Goal: Task Accomplishment & Management: Use online tool/utility

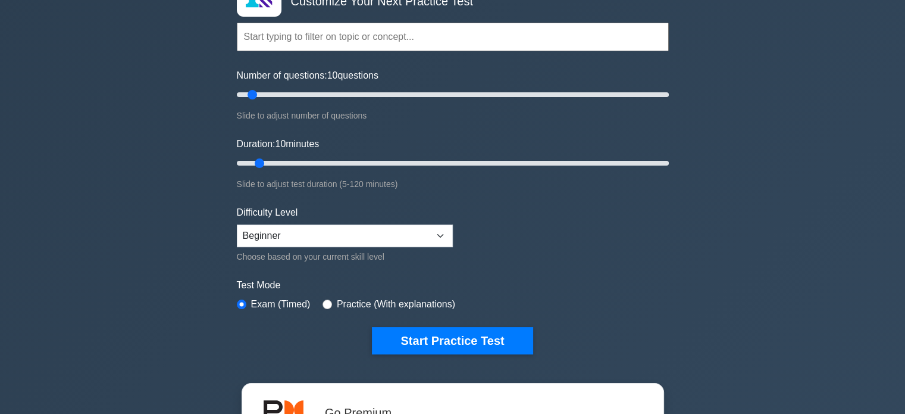
scroll to position [95, 0]
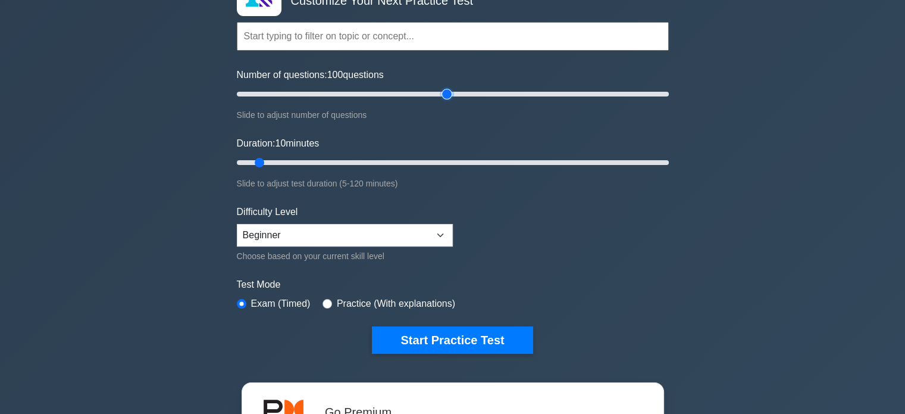
click at [447, 89] on input "Number of questions: 100 questions" at bounding box center [453, 94] width 432 height 14
drag, startPoint x: 448, startPoint y: 91, endPoint x: 315, endPoint y: 82, distance: 133.6
type input "40"
click at [315, 87] on input "Number of questions: 40 questions" at bounding box center [453, 94] width 432 height 14
drag, startPoint x: 259, startPoint y: 166, endPoint x: 365, endPoint y: 160, distance: 106.1
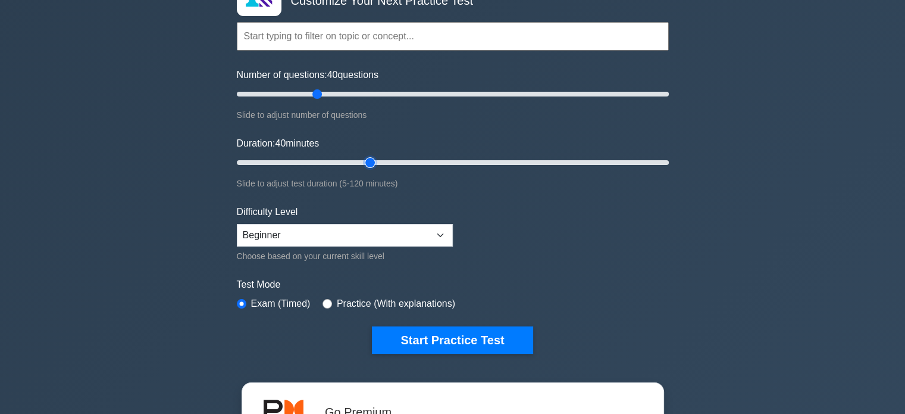
type input "40"
click at [365, 160] on input "Duration: 40 minutes" at bounding box center [453, 162] width 432 height 14
click at [290, 233] on select "Beginner Intermediate Expert" at bounding box center [345, 235] width 216 height 23
select select "expert"
click at [237, 224] on select "Beginner Intermediate Expert" at bounding box center [345, 235] width 216 height 23
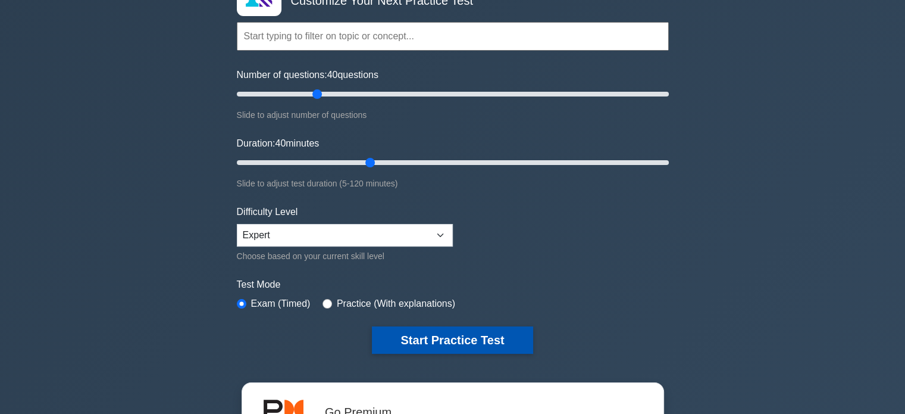
click at [414, 335] on button "Start Practice Test" at bounding box center [452, 339] width 161 height 27
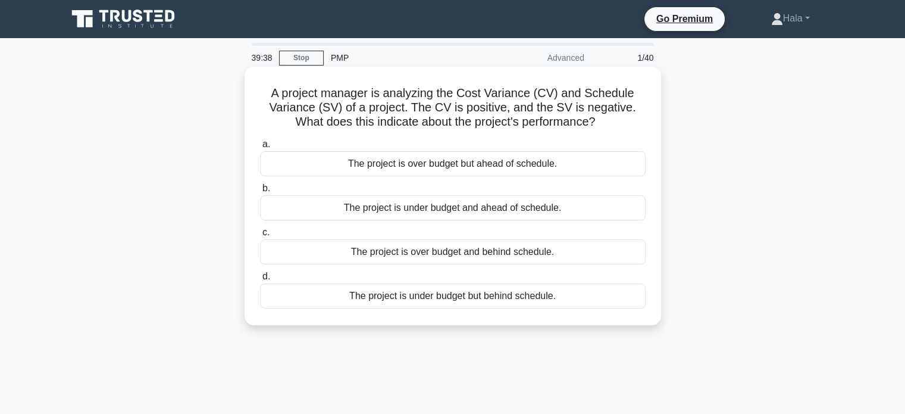
click at [519, 294] on div "The project is under budget but behind schedule." at bounding box center [453, 295] width 386 height 25
click at [260, 280] on input "d. The project is under budget but behind schedule." at bounding box center [260, 277] width 0 height 8
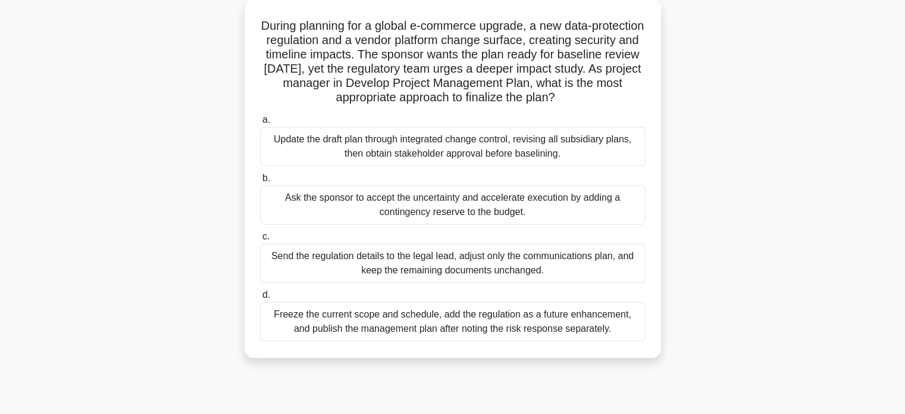
scroll to position [71, 0]
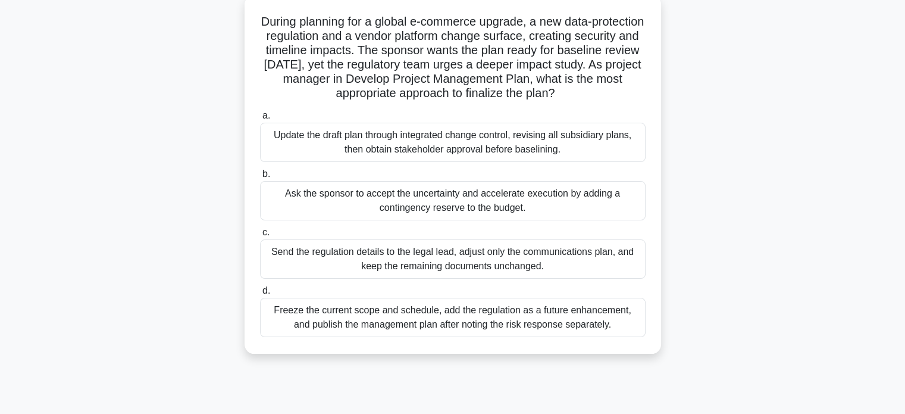
click at [477, 214] on div "Ask the sponsor to accept the uncertainty and accelerate execution by adding a …" at bounding box center [453, 200] width 386 height 39
click at [260, 178] on input "b. Ask the sponsor to accept the uncertainty and accelerate execution by adding…" at bounding box center [260, 174] width 0 height 8
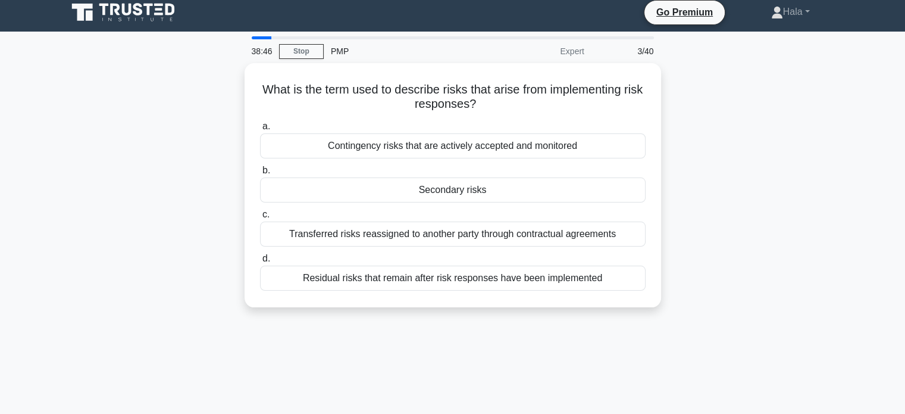
scroll to position [0, 0]
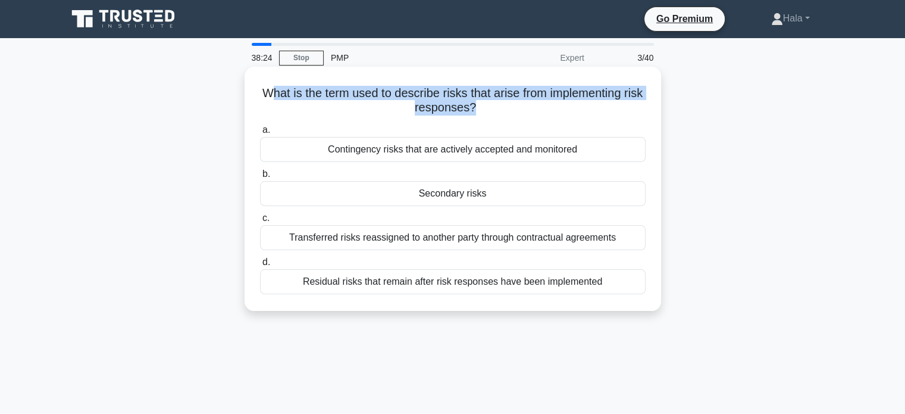
drag, startPoint x: 273, startPoint y: 92, endPoint x: 484, endPoint y: 104, distance: 211.7
click at [484, 104] on h5 "What is the term used to describe risks that arise from implementing risk respo…" at bounding box center [453, 101] width 388 height 30
copy h5 "hat is the term used to describe risks that arise from implementing risk respon…"
click at [326, 108] on h5 "What is the term used to describe risks that arise from implementing risk respo…" at bounding box center [453, 101] width 388 height 30
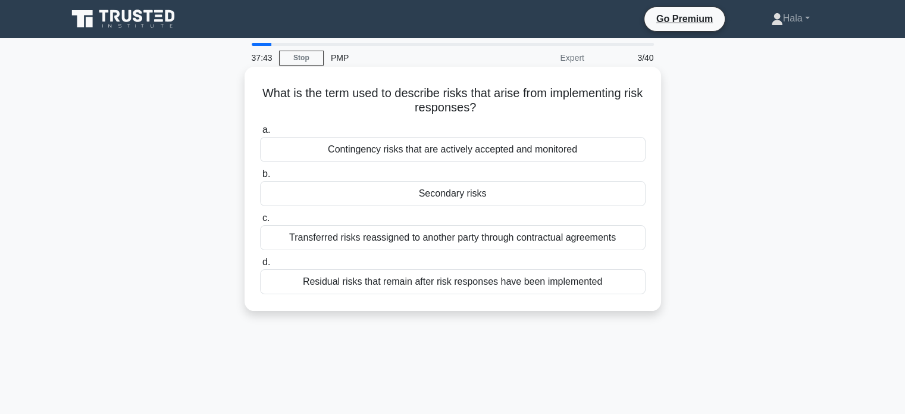
click at [524, 188] on div "Secondary risks" at bounding box center [453, 193] width 386 height 25
click at [260, 178] on input "b. Secondary risks" at bounding box center [260, 174] width 0 height 8
